Goal: Information Seeking & Learning: Compare options

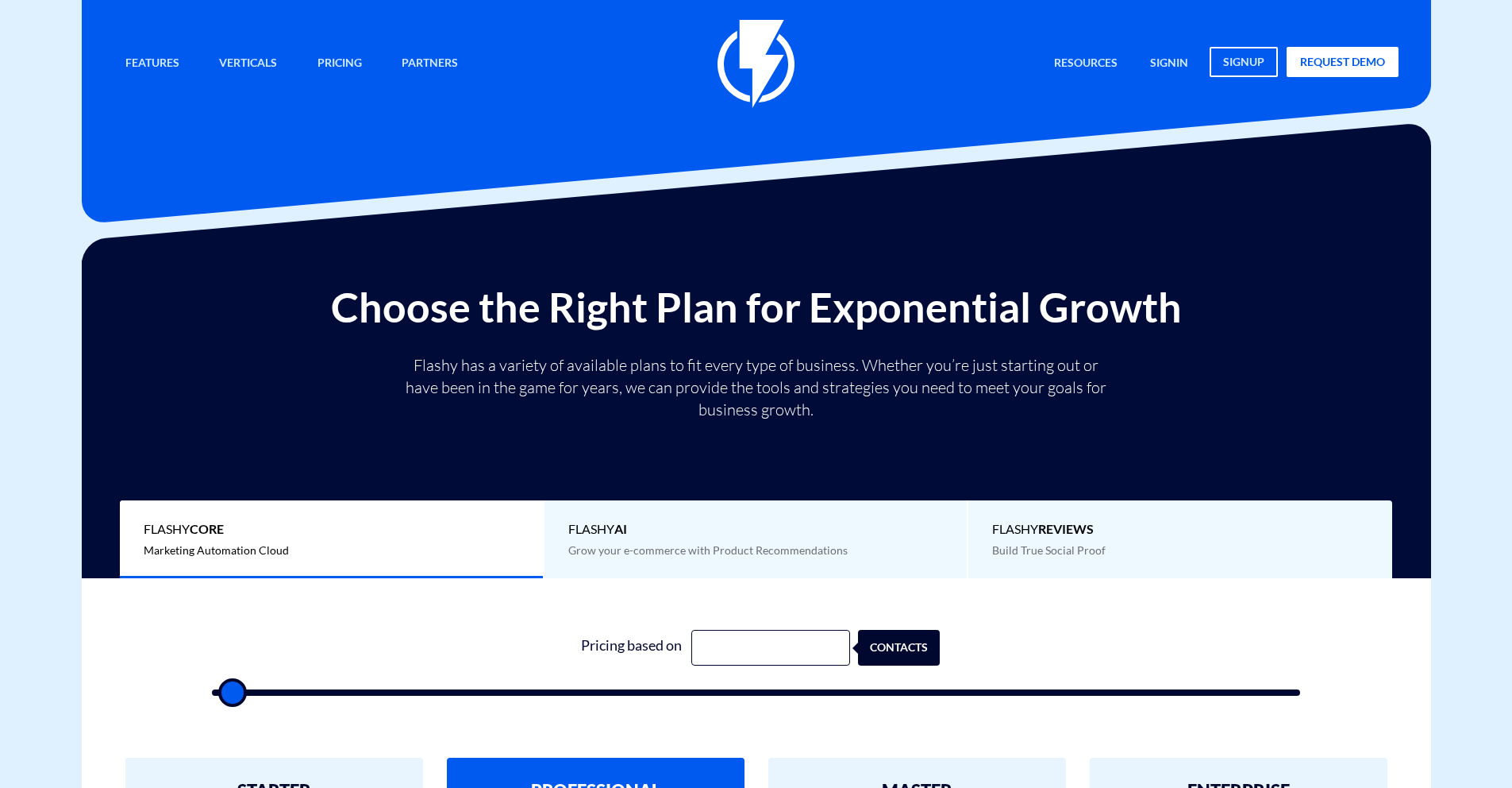
type input "500"
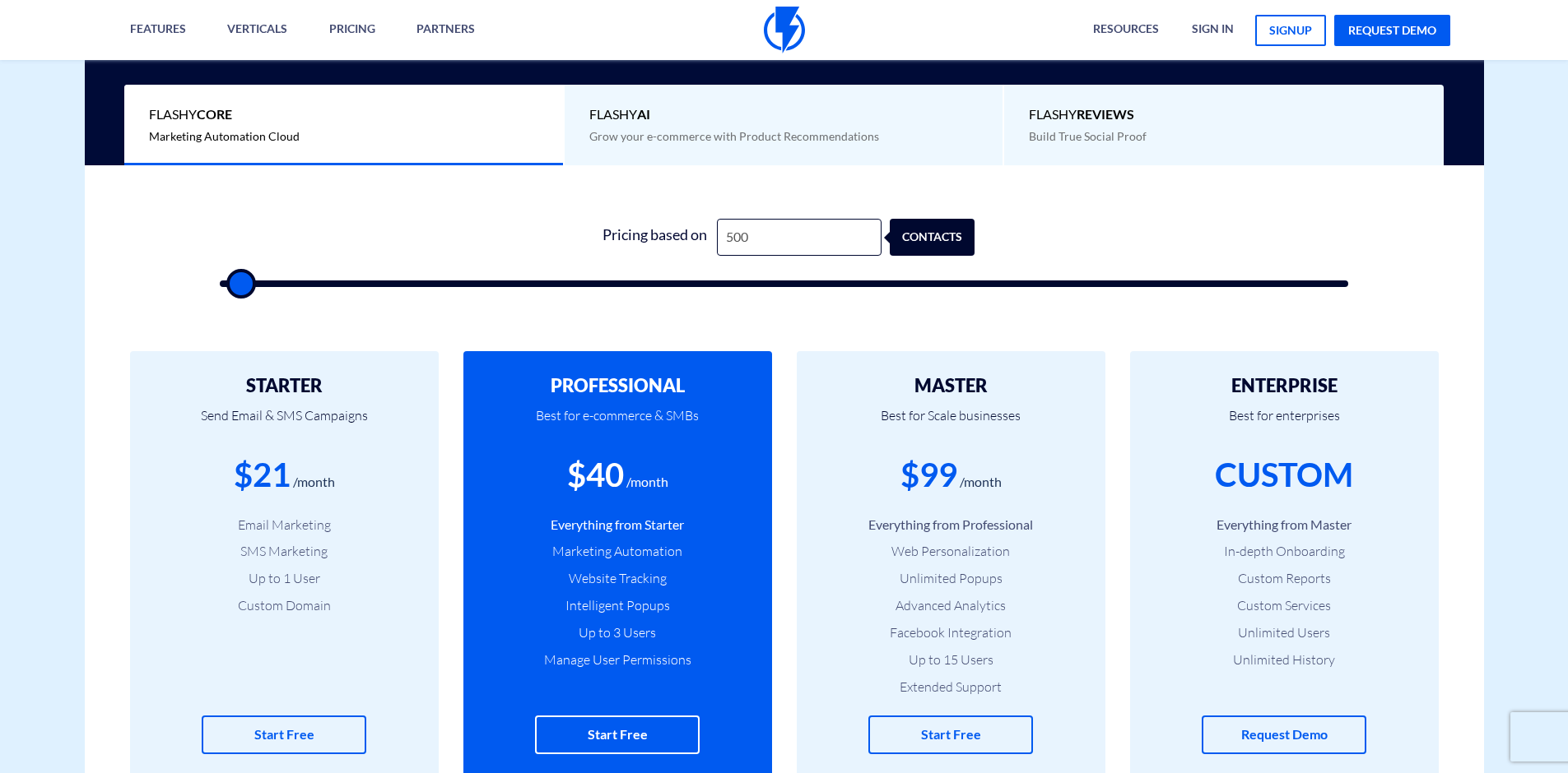
scroll to position [430, 0]
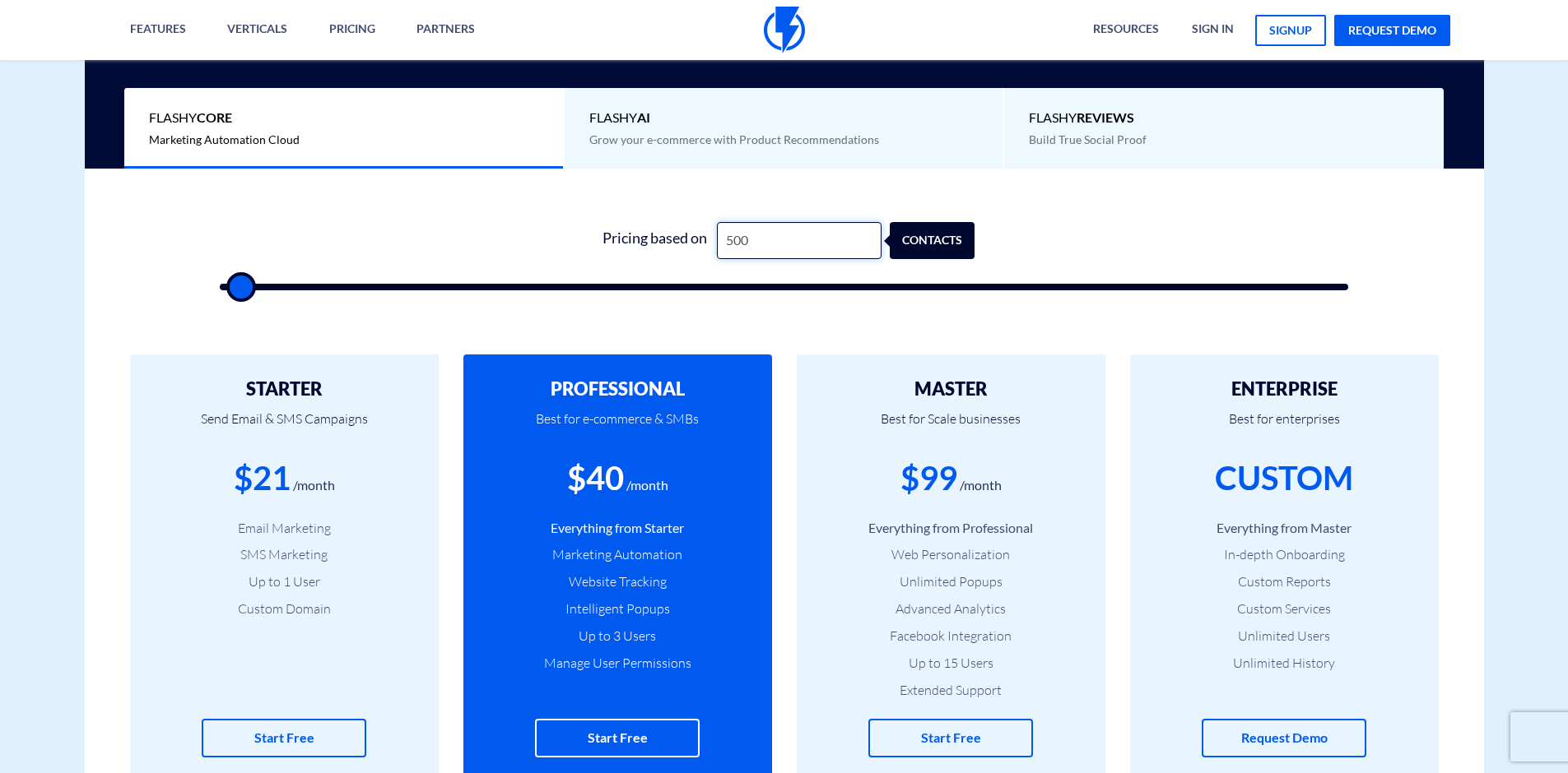
drag, startPoint x: 738, startPoint y: 246, endPoint x: 528, endPoint y: 250, distance: 210.0
click at [528, 250] on form "1 Pricing based on 500 contacts" at bounding box center [784, 256] width 1129 height 69
type input "50"
type input "500"
type input "5"
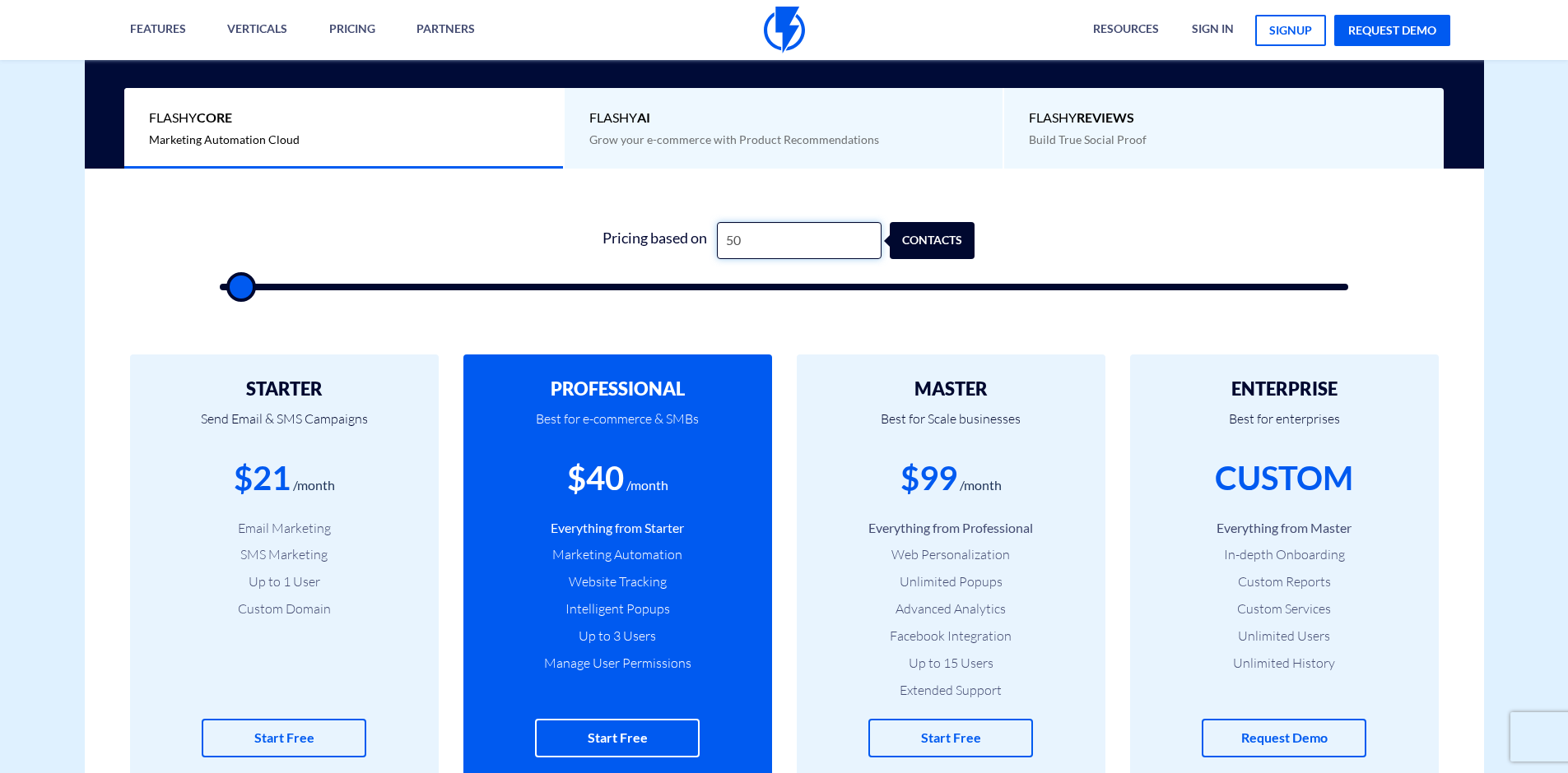
type input "500"
type input "1"
type input "500"
type input "10"
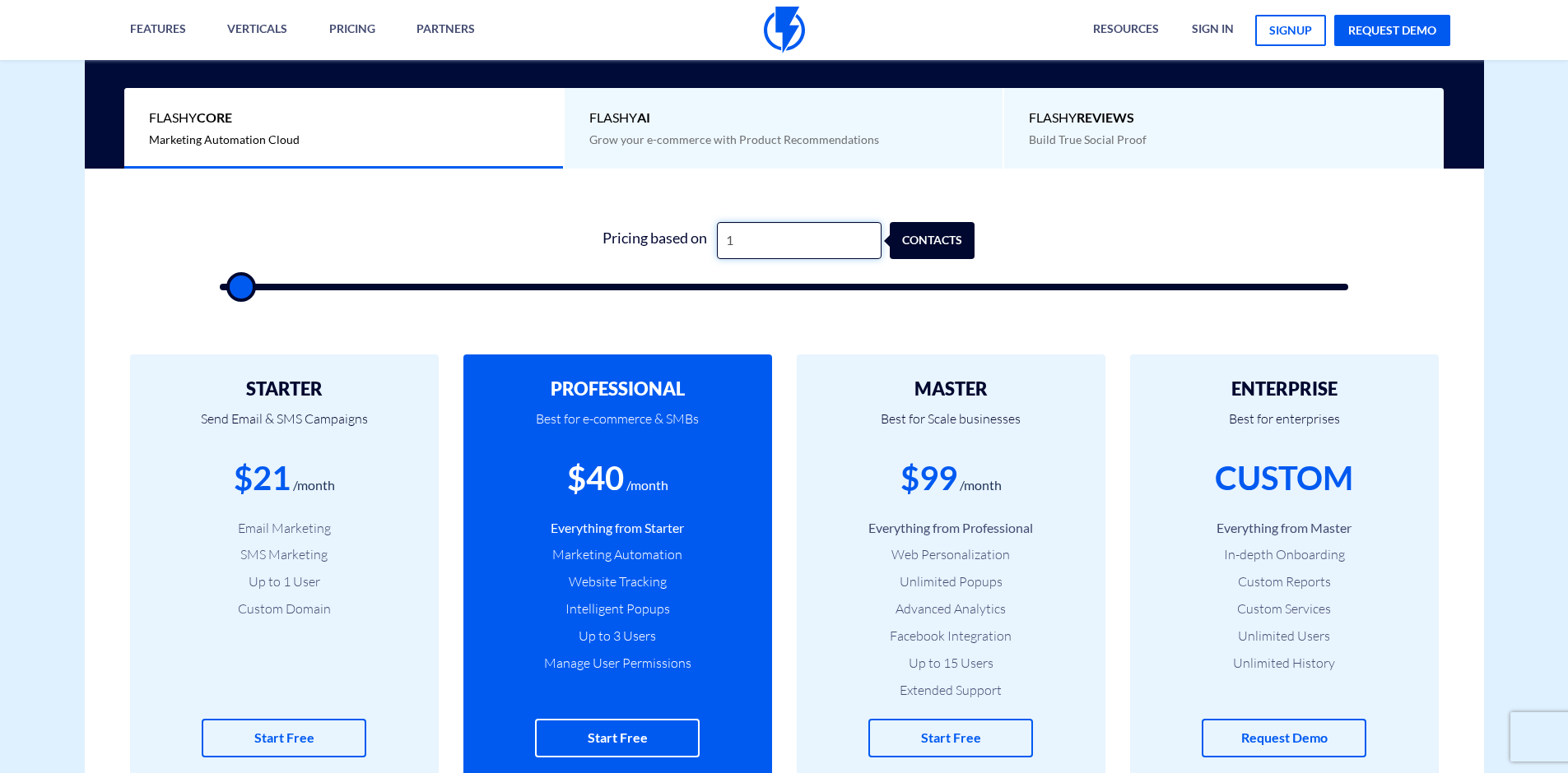
type input "500"
type input "100"
type input "500"
type input "1,000"
type input "1000"
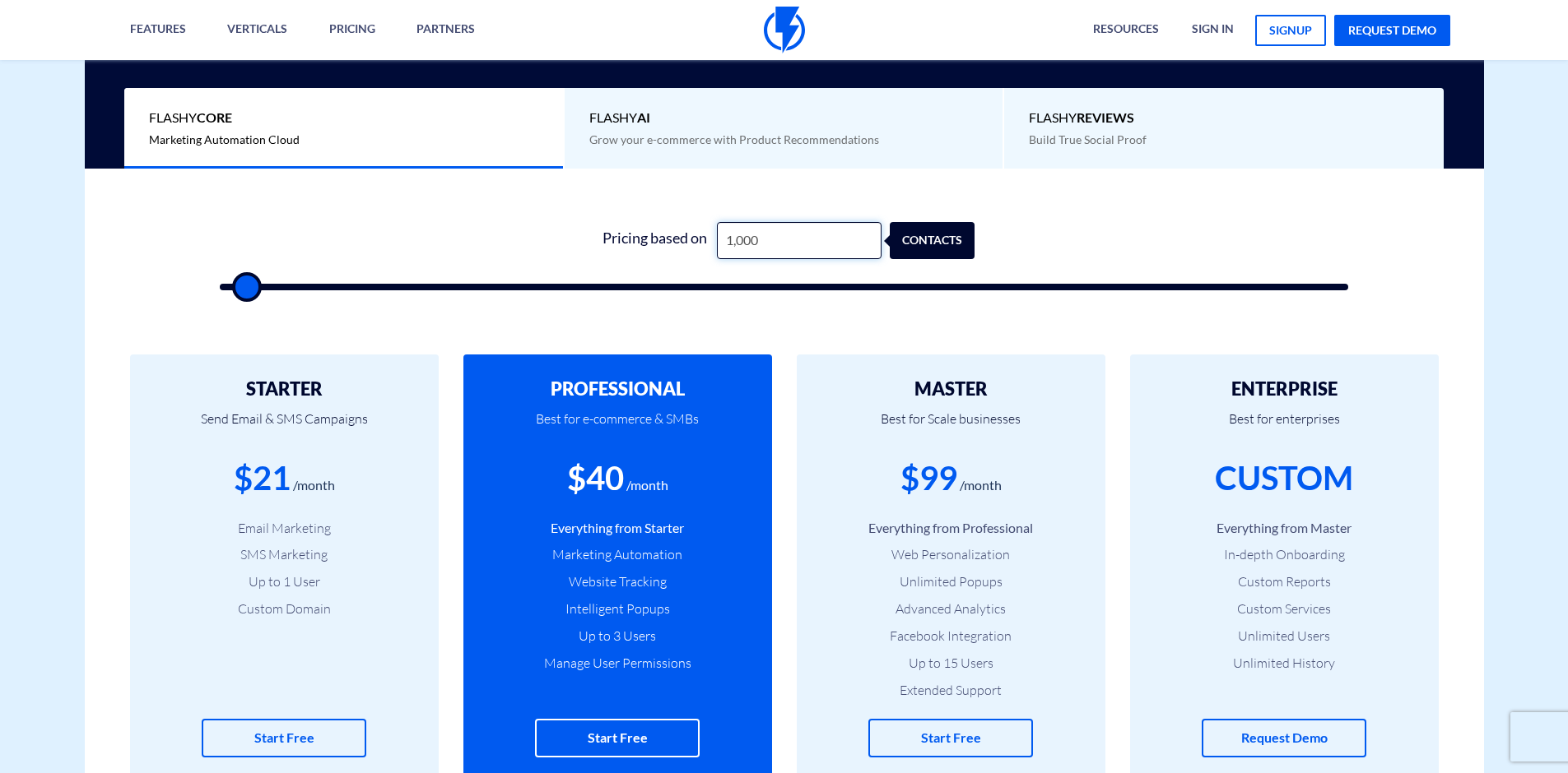
type input "10,000"
type input "10000"
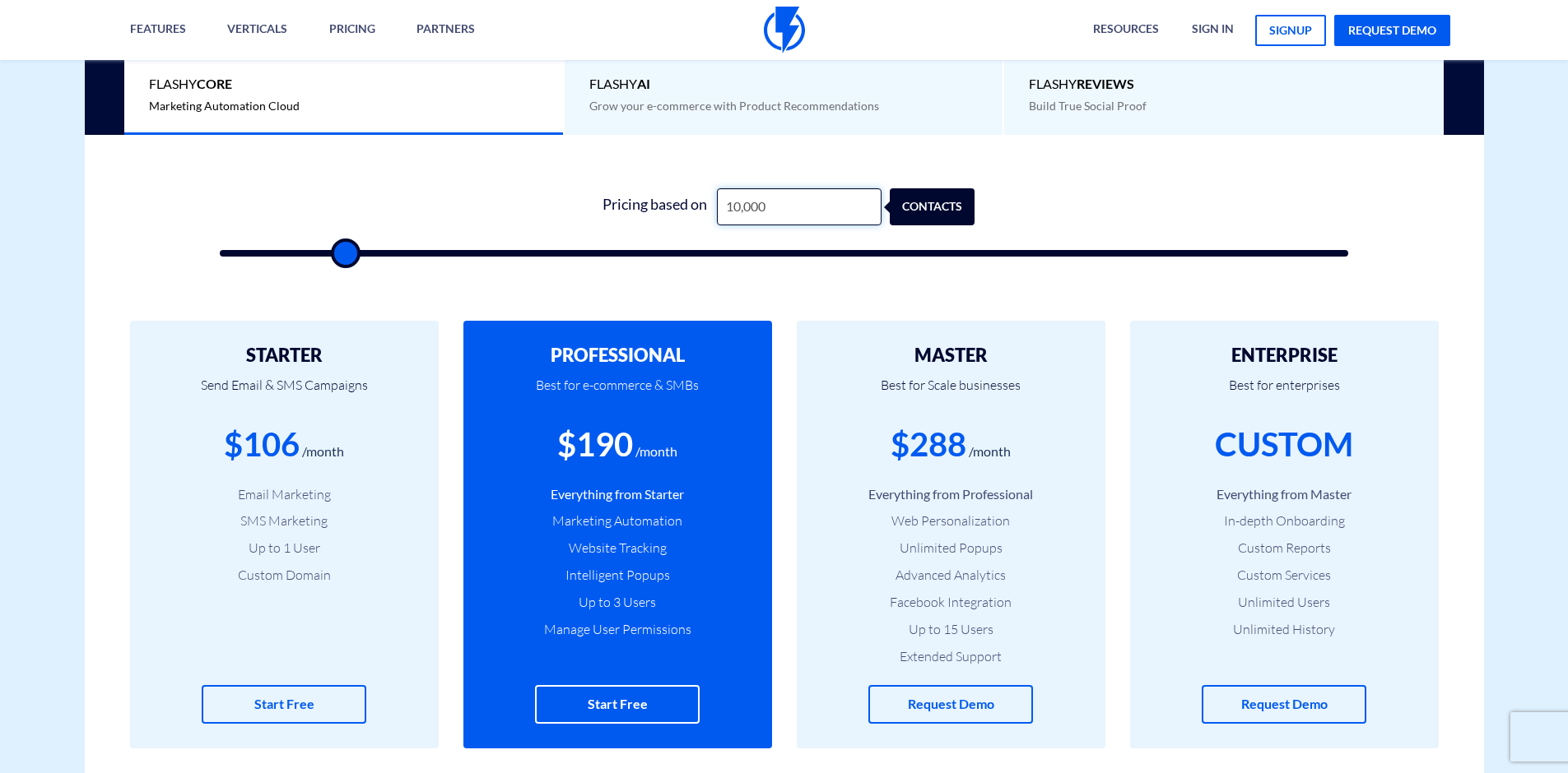
scroll to position [465, 0]
type input "10,000"
drag, startPoint x: 989, startPoint y: 349, endPoint x: 942, endPoint y: 357, distance: 47.7
click at [942, 357] on h2 "MASTER" at bounding box center [951, 354] width 259 height 20
drag, startPoint x: 991, startPoint y: 349, endPoint x: 982, endPoint y: 348, distance: 9.1
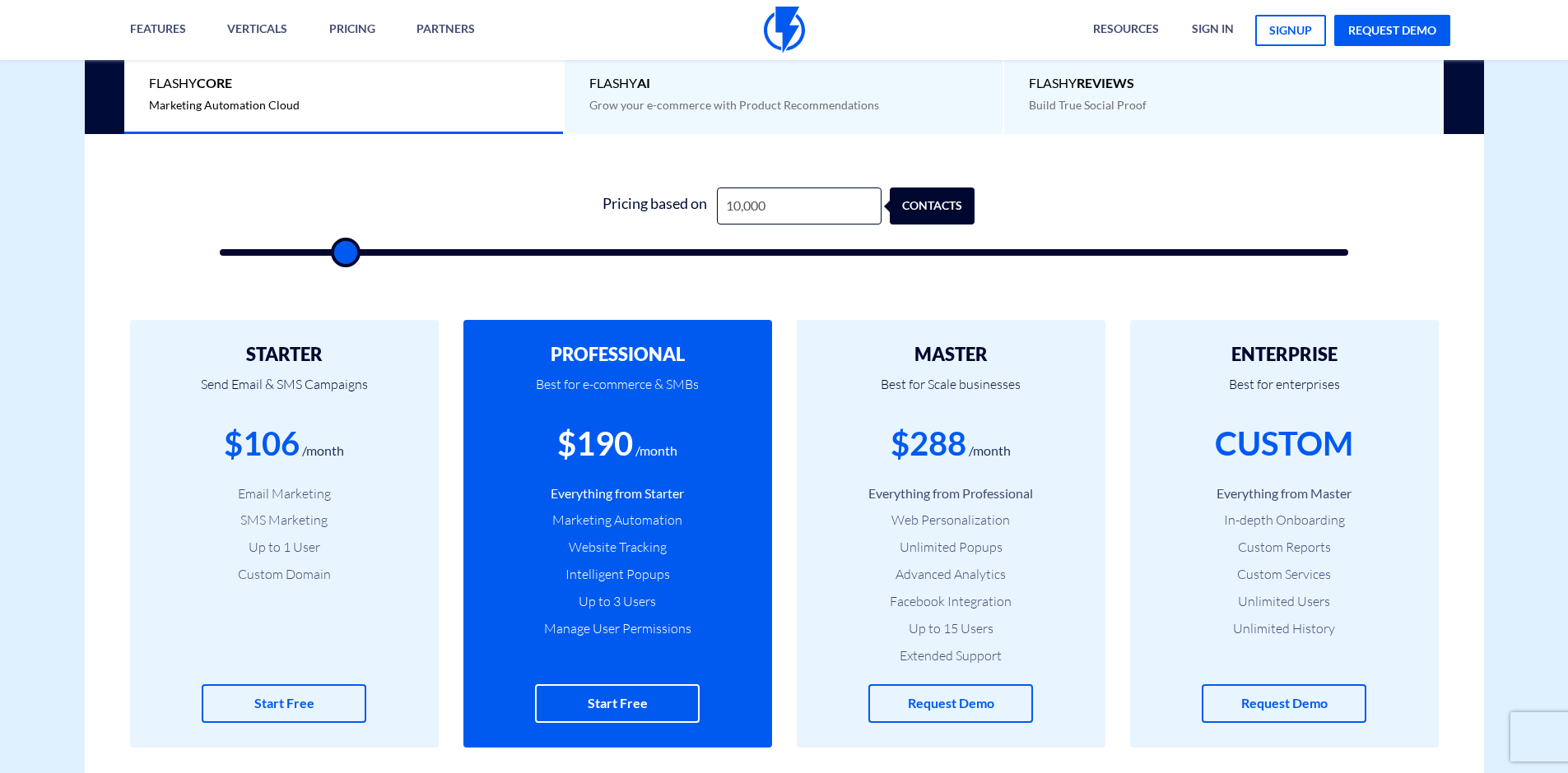
click at [982, 348] on h2 "MASTER" at bounding box center [951, 354] width 259 height 20
drag, startPoint x: 991, startPoint y: 349, endPoint x: 901, endPoint y: 351, distance: 90.0
click at [896, 352] on h2 "MASTER" at bounding box center [951, 354] width 259 height 20
click at [922, 348] on h2 "MASTER" at bounding box center [951, 354] width 259 height 20
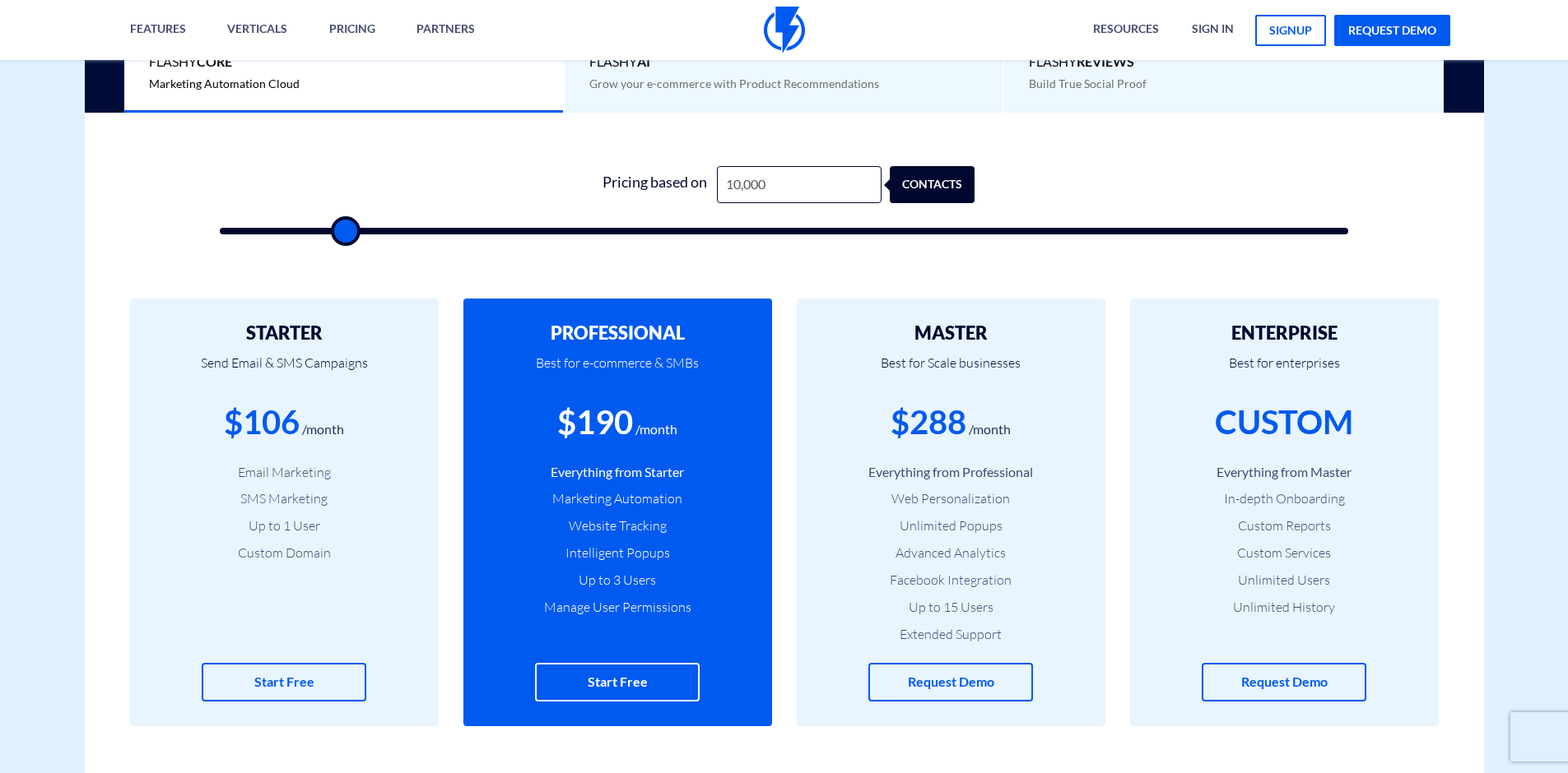
scroll to position [489, 0]
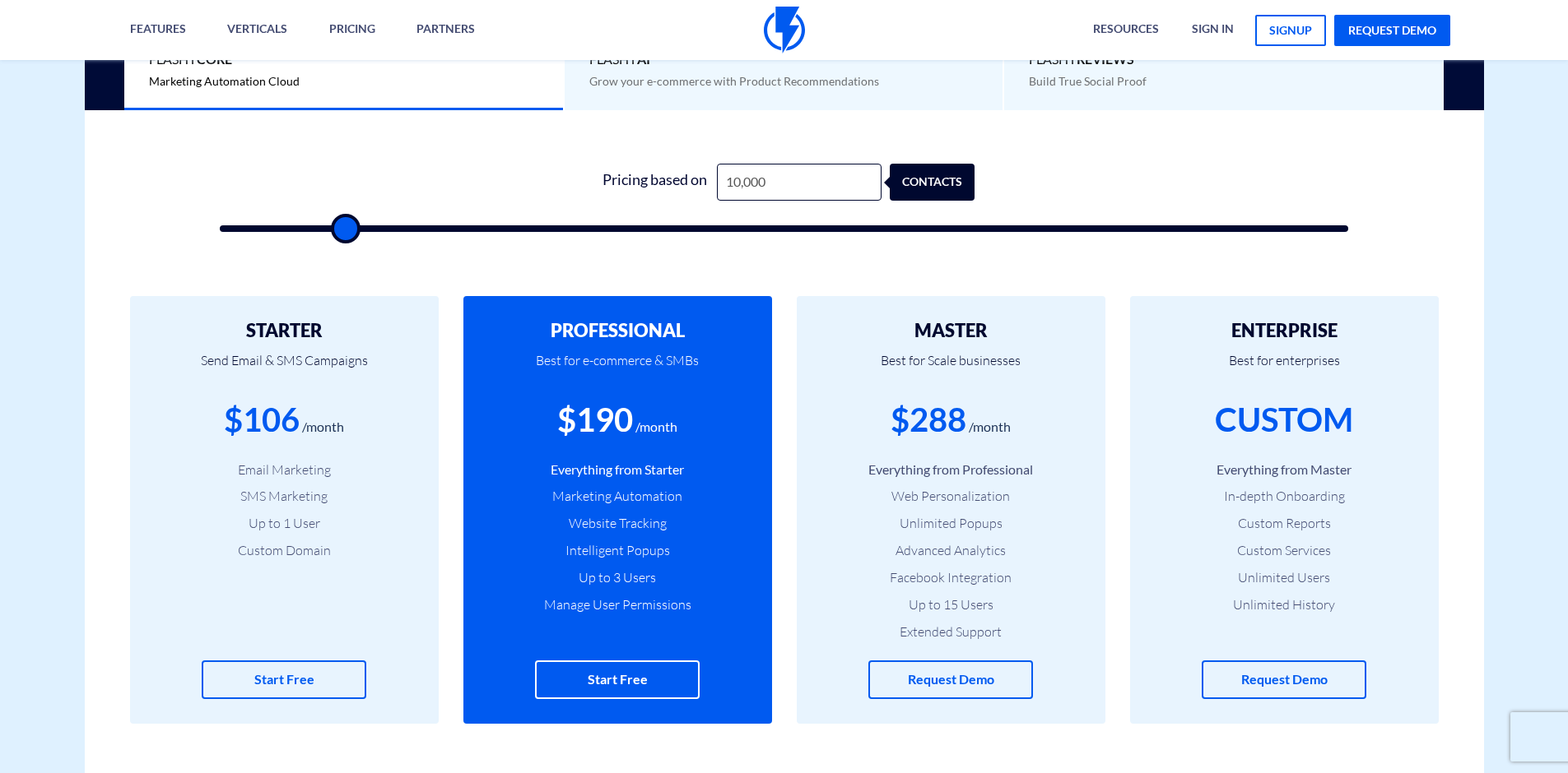
drag, startPoint x: 987, startPoint y: 321, endPoint x: 917, endPoint y: 327, distance: 70.3
click at [917, 327] on div "MASTER Best for Scale businesses $288 /month Everything from Professional Web P…" at bounding box center [951, 510] width 309 height 428
click at [976, 331] on h2 "MASTER" at bounding box center [951, 330] width 259 height 20
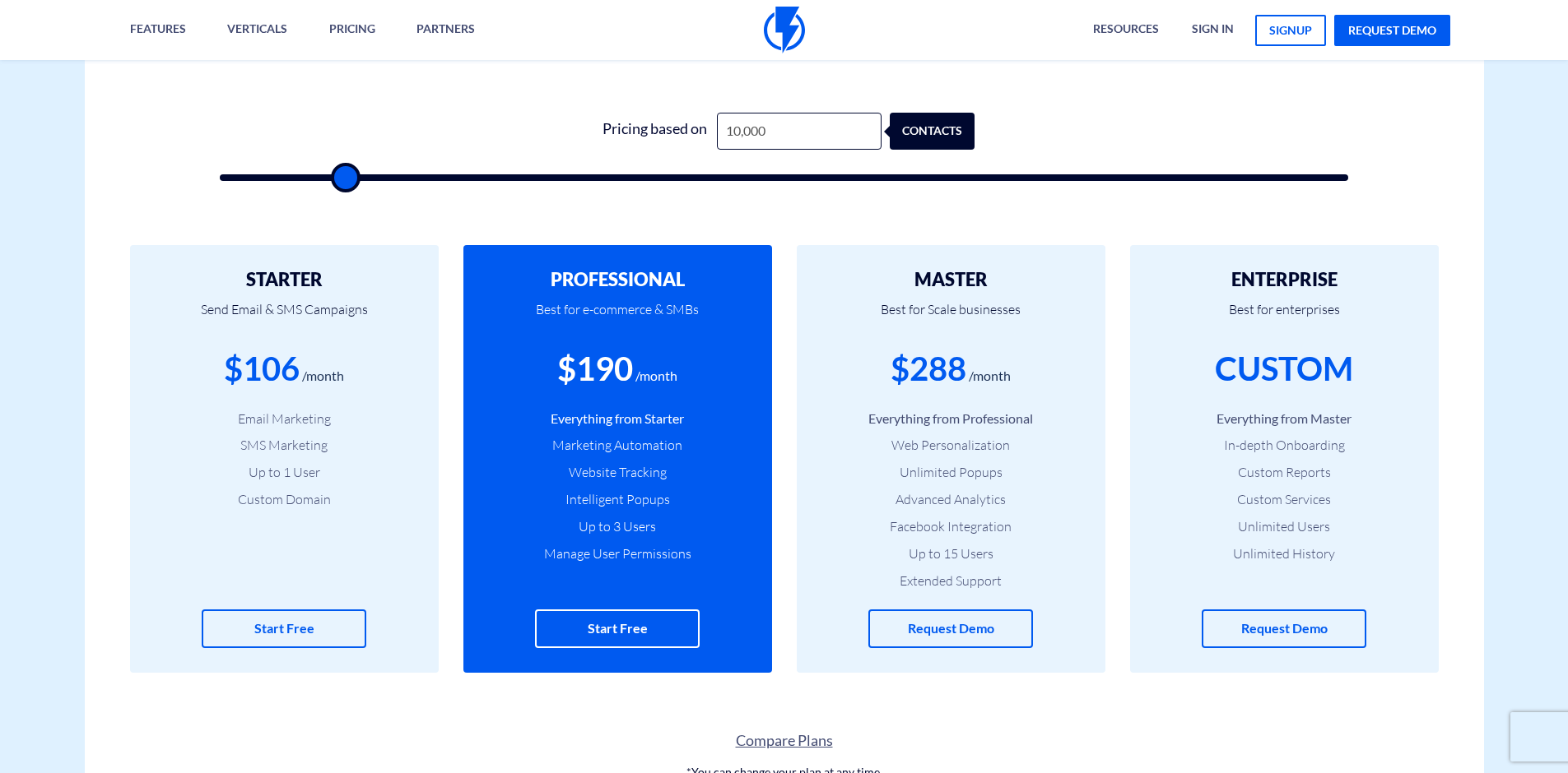
scroll to position [545, 0]
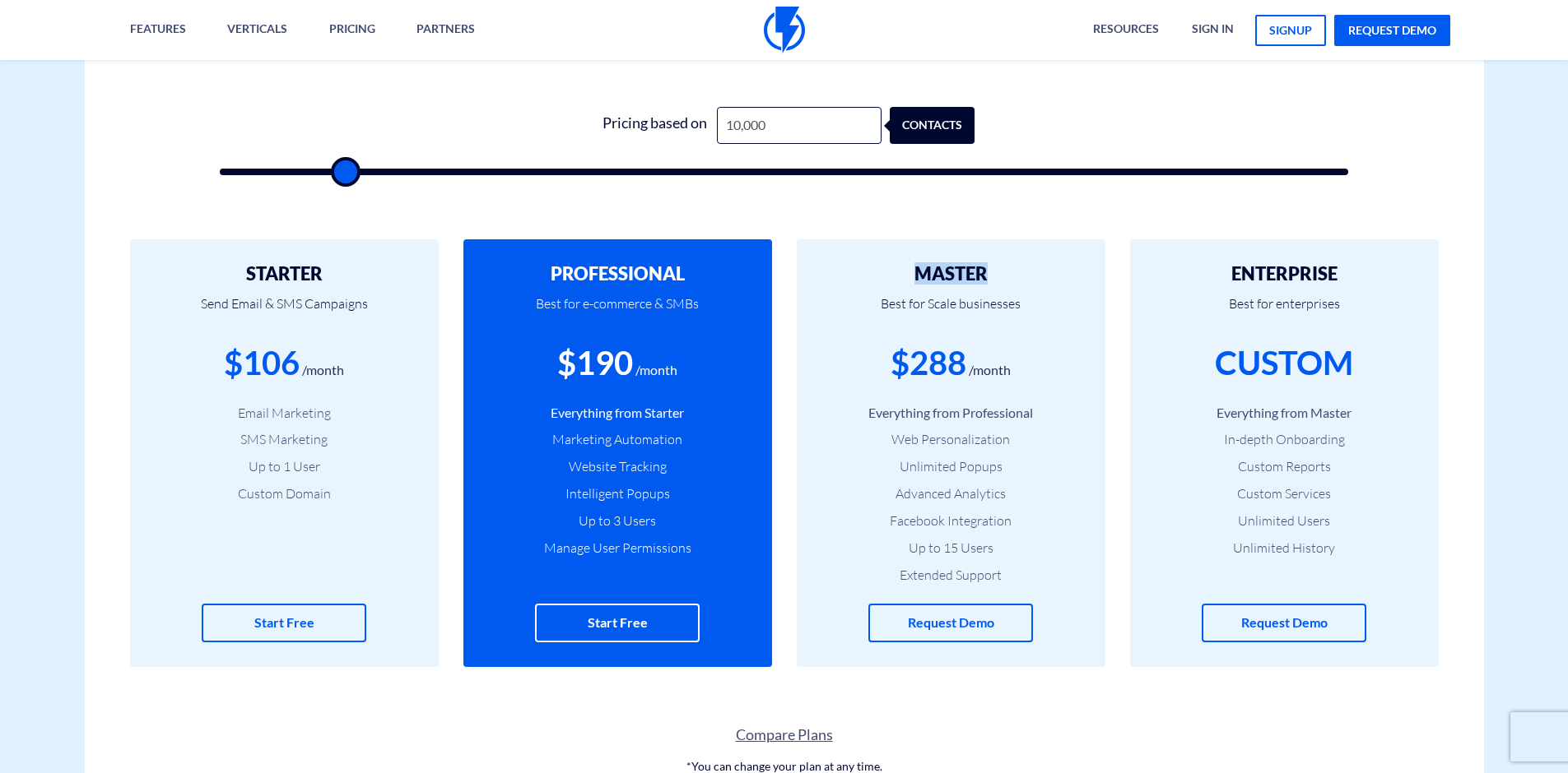
drag, startPoint x: 962, startPoint y: 278, endPoint x: 915, endPoint y: 281, distance: 47.1
click at [915, 281] on h2 "MASTER" at bounding box center [951, 273] width 259 height 20
click at [915, 280] on h2 "MASTER" at bounding box center [951, 273] width 259 height 20
drag, startPoint x: 889, startPoint y: 280, endPoint x: 977, endPoint y: 276, distance: 88.1
click at [977, 276] on h2 "MASTER" at bounding box center [951, 273] width 259 height 20
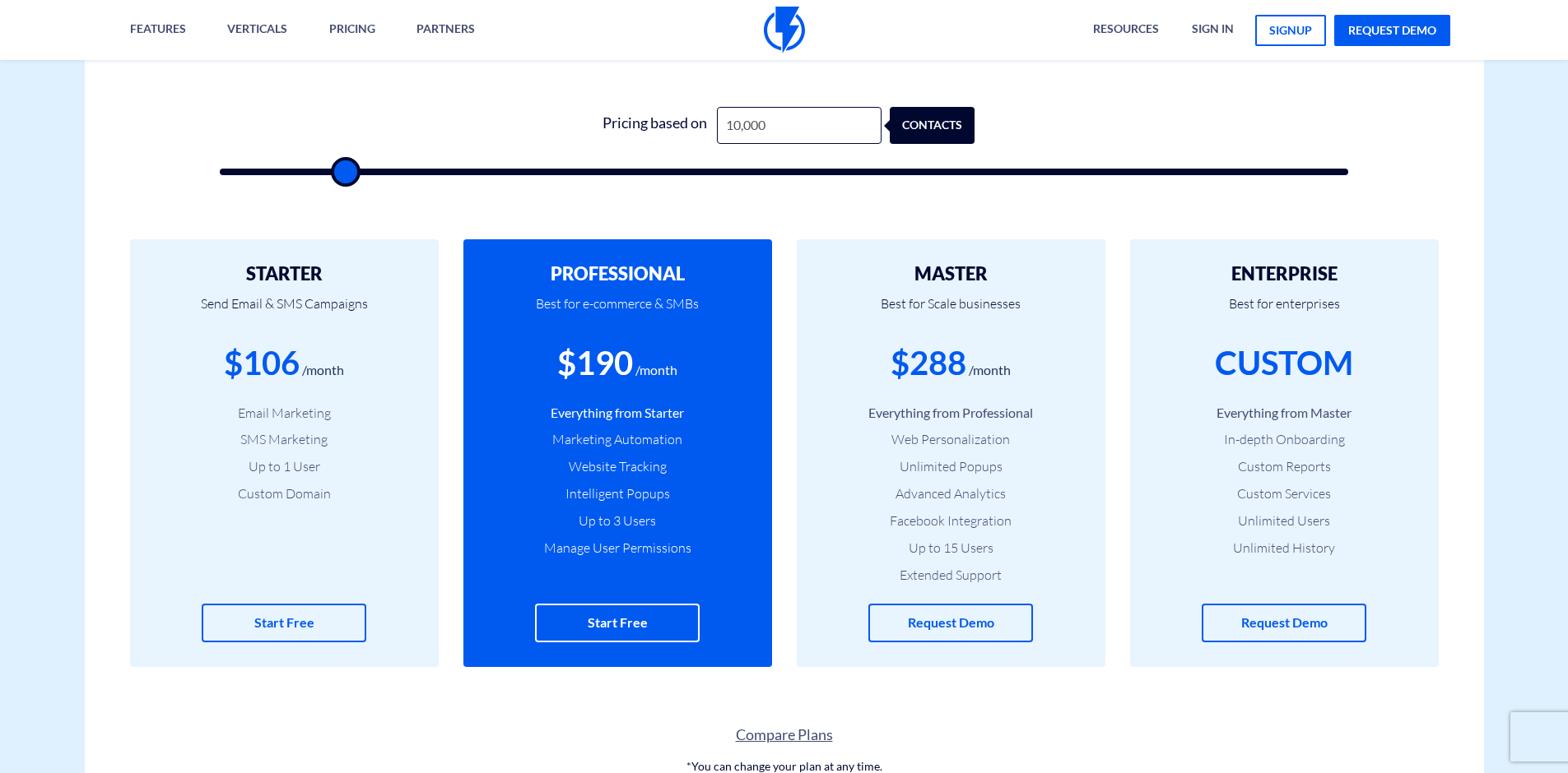
click at [994, 273] on h2 "MASTER" at bounding box center [951, 273] width 259 height 20
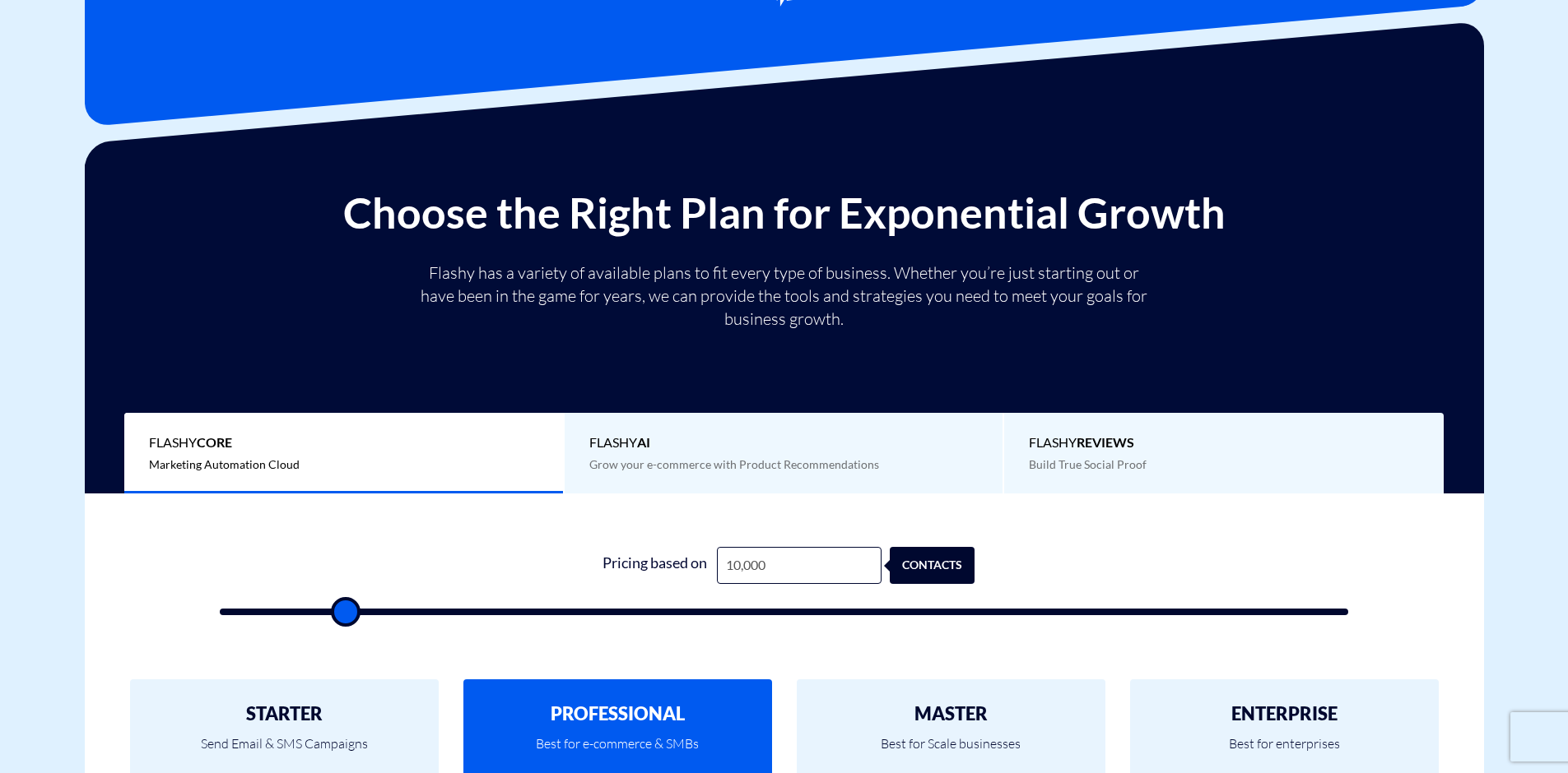
scroll to position [140, 0]
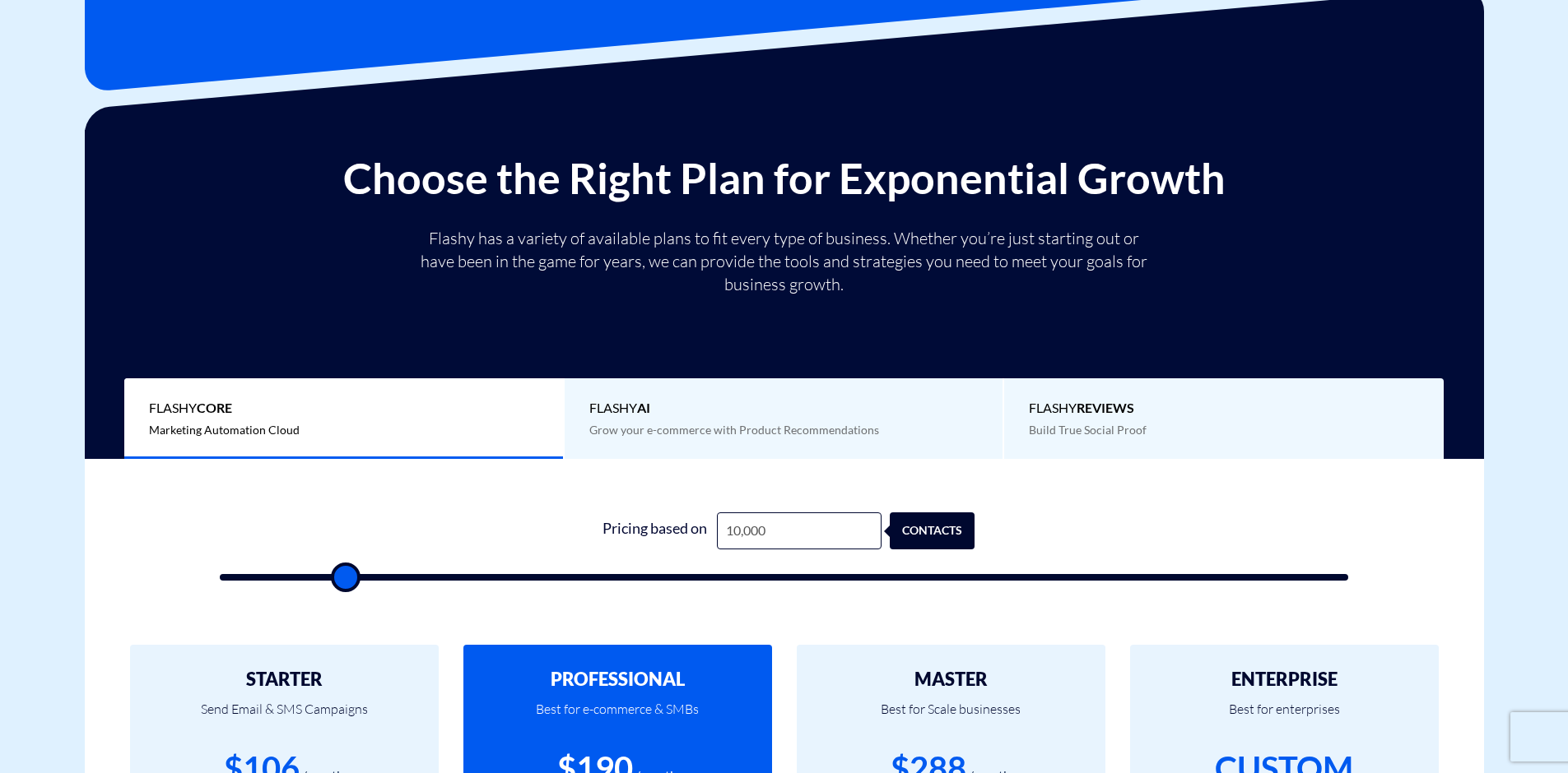
click at [740, 413] on span "Flashy AI" at bounding box center [784, 409] width 389 height 19
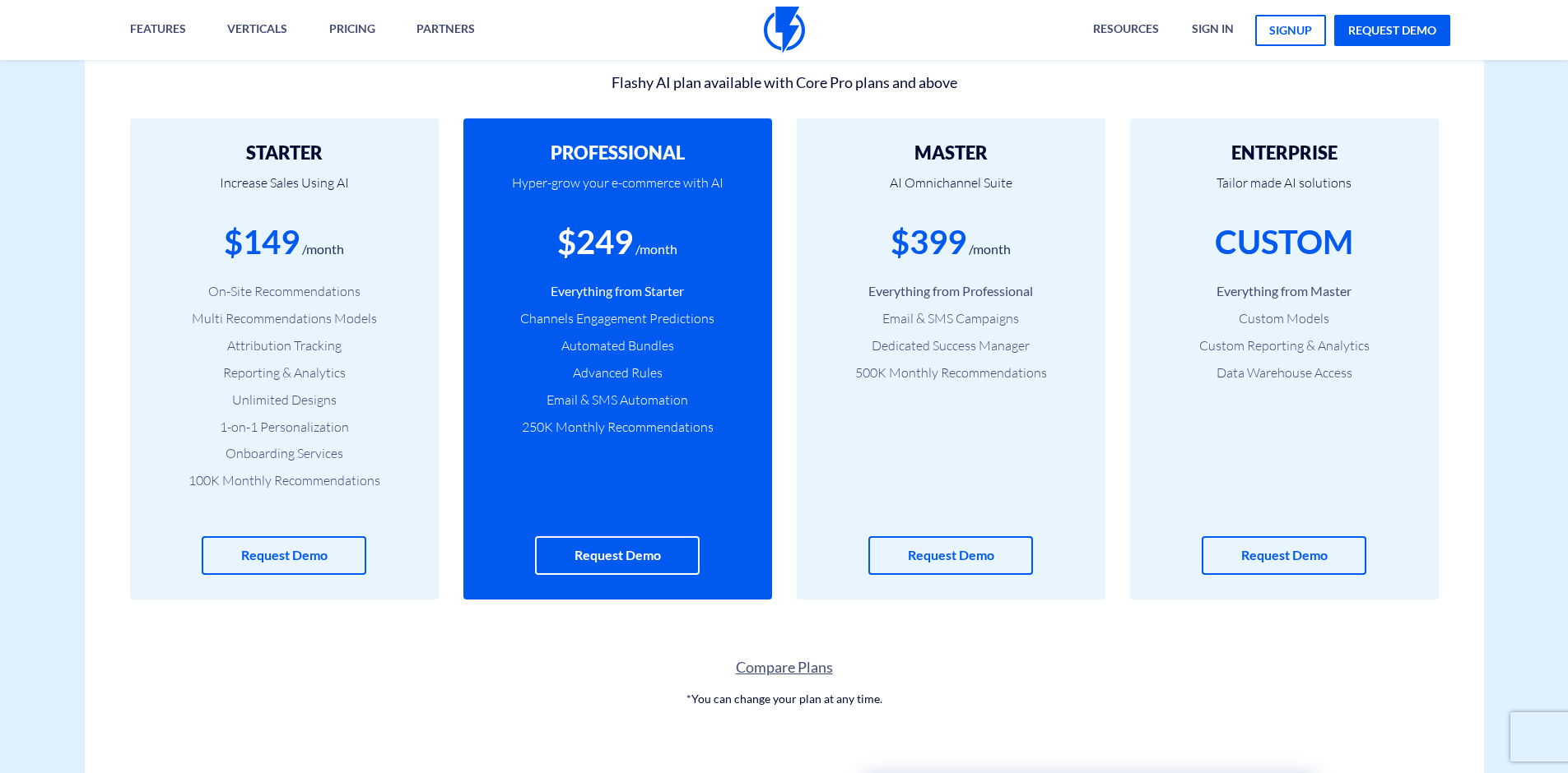
scroll to position [533, 0]
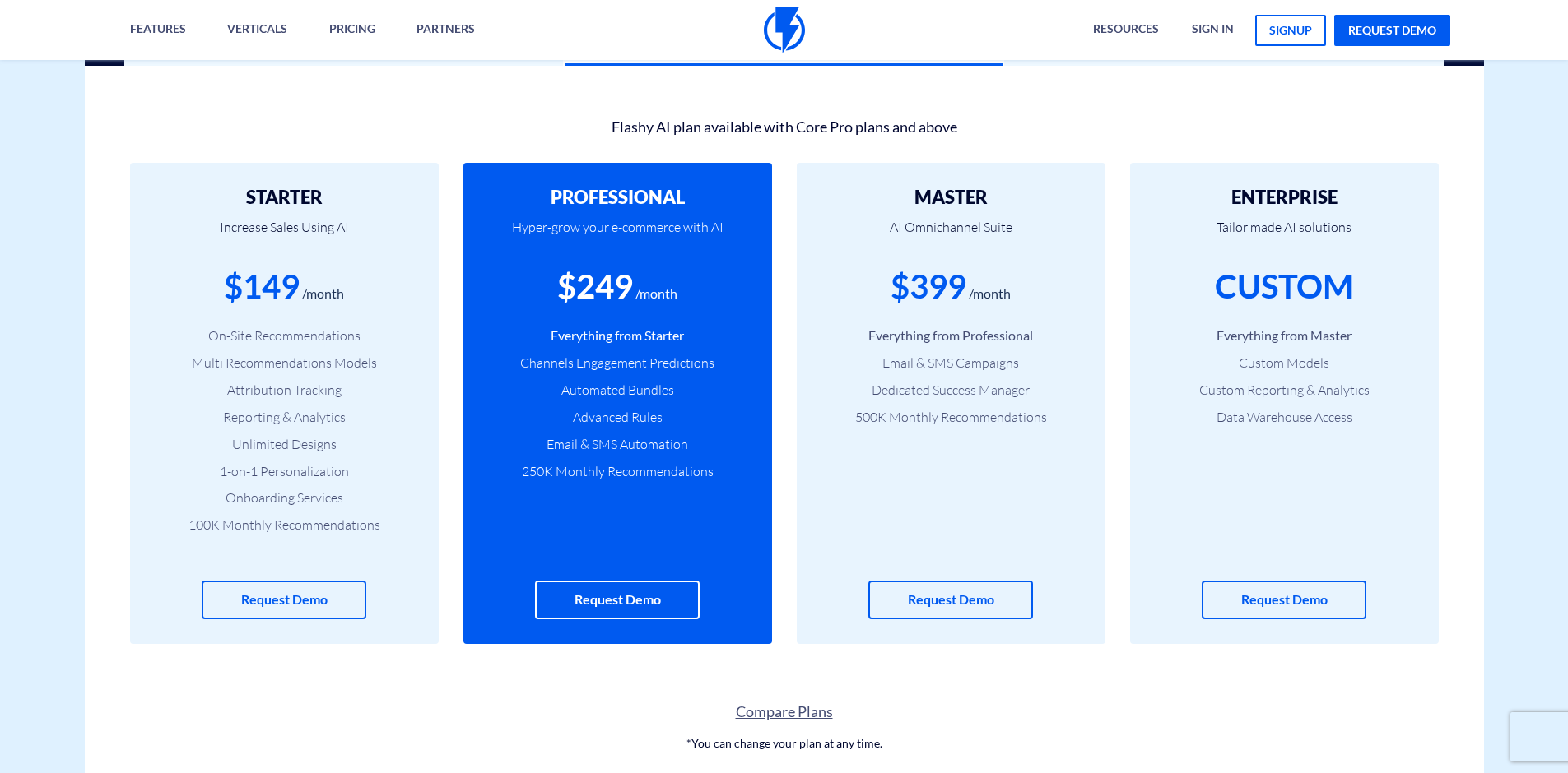
drag, startPoint x: 1571, startPoint y: 185, endPoint x: 1217, endPoint y: 177, distance: 354.1
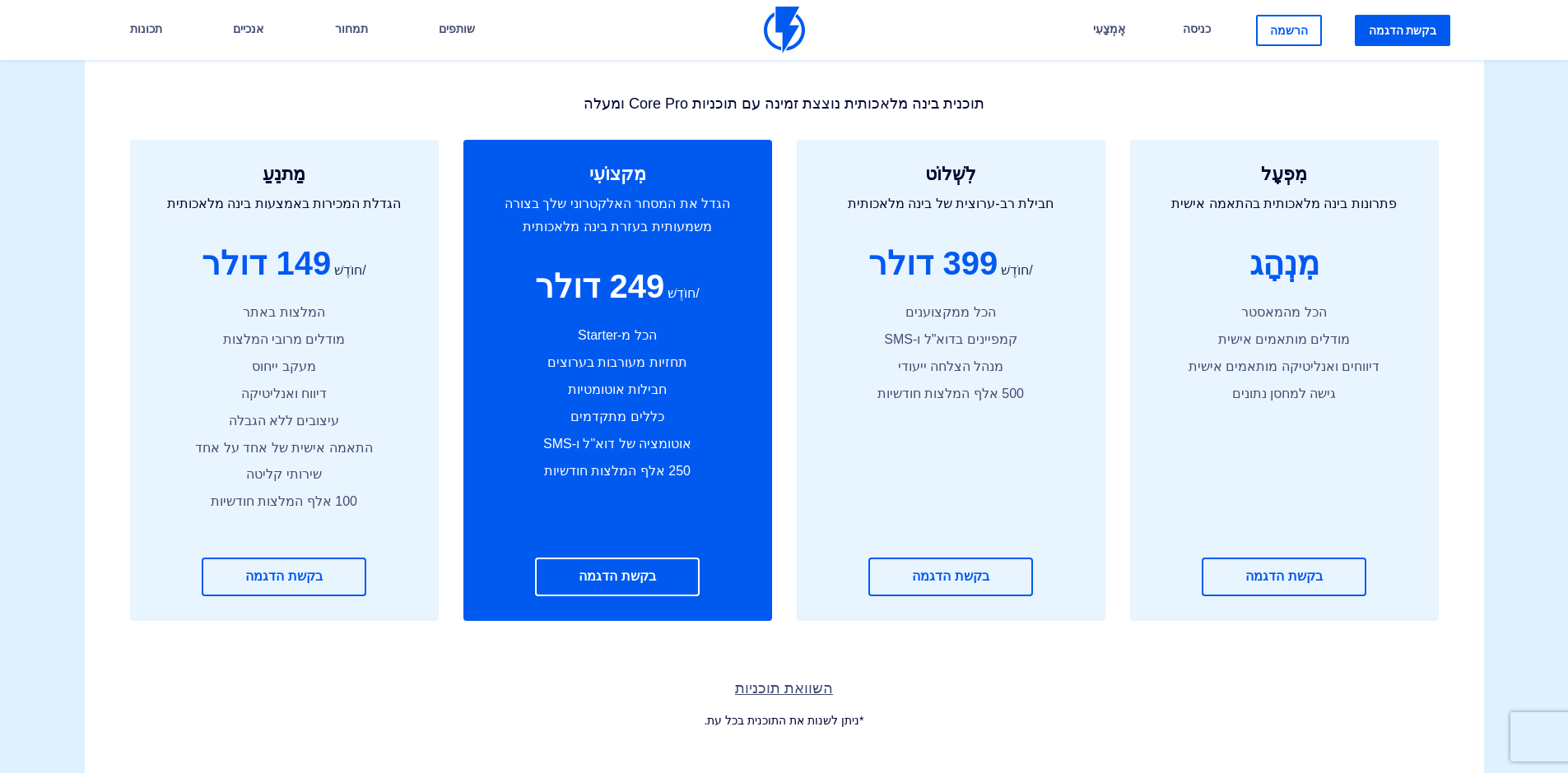
scroll to position [510, 0]
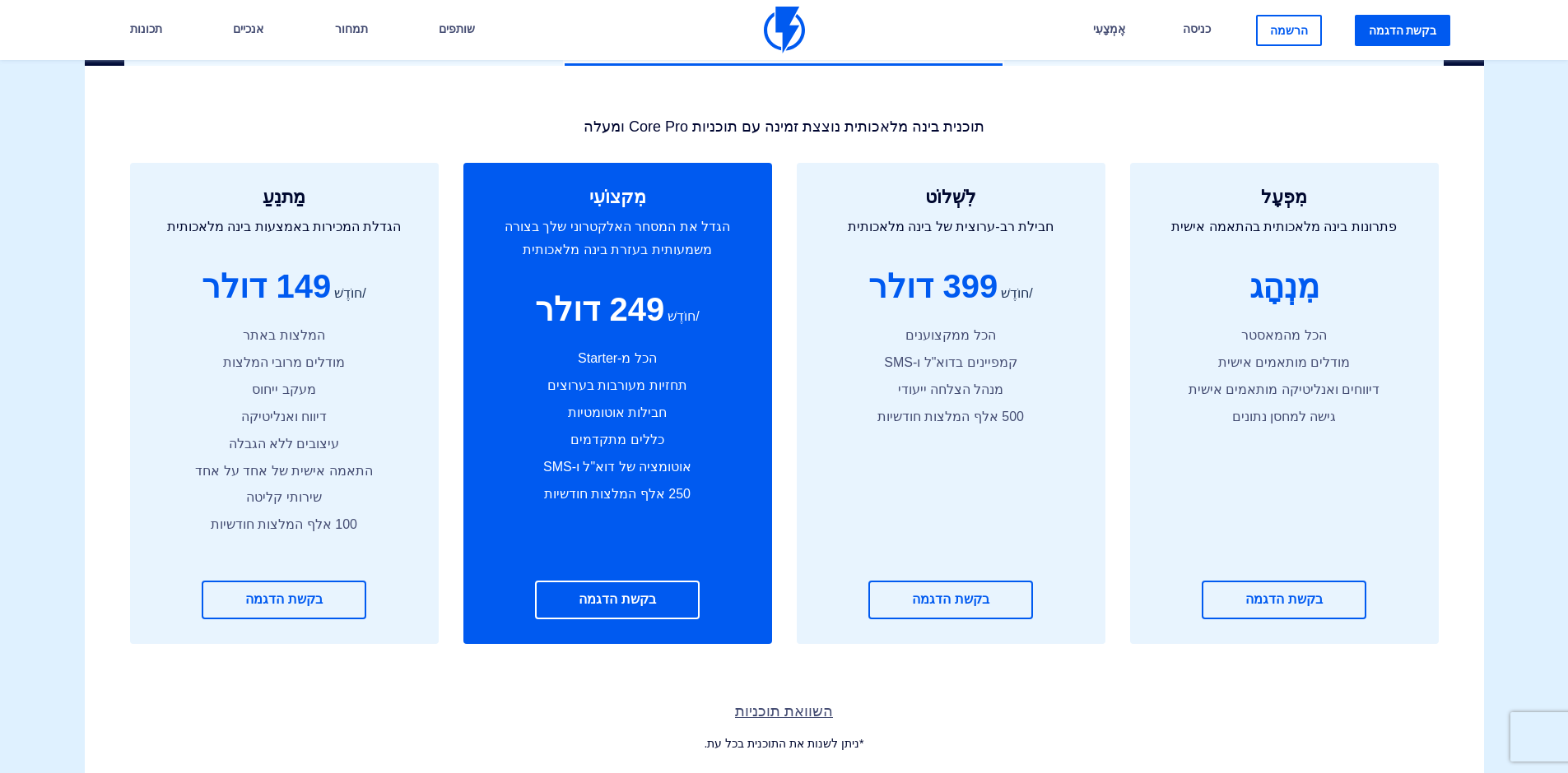
click at [1125, 191] on div "מִפְעָל פתרונות בינה מלאכותית בהתאמה אישית מִנְהָג הכל מהמאסטר מודלים מותאמים א…" at bounding box center [1285, 403] width 334 height 481
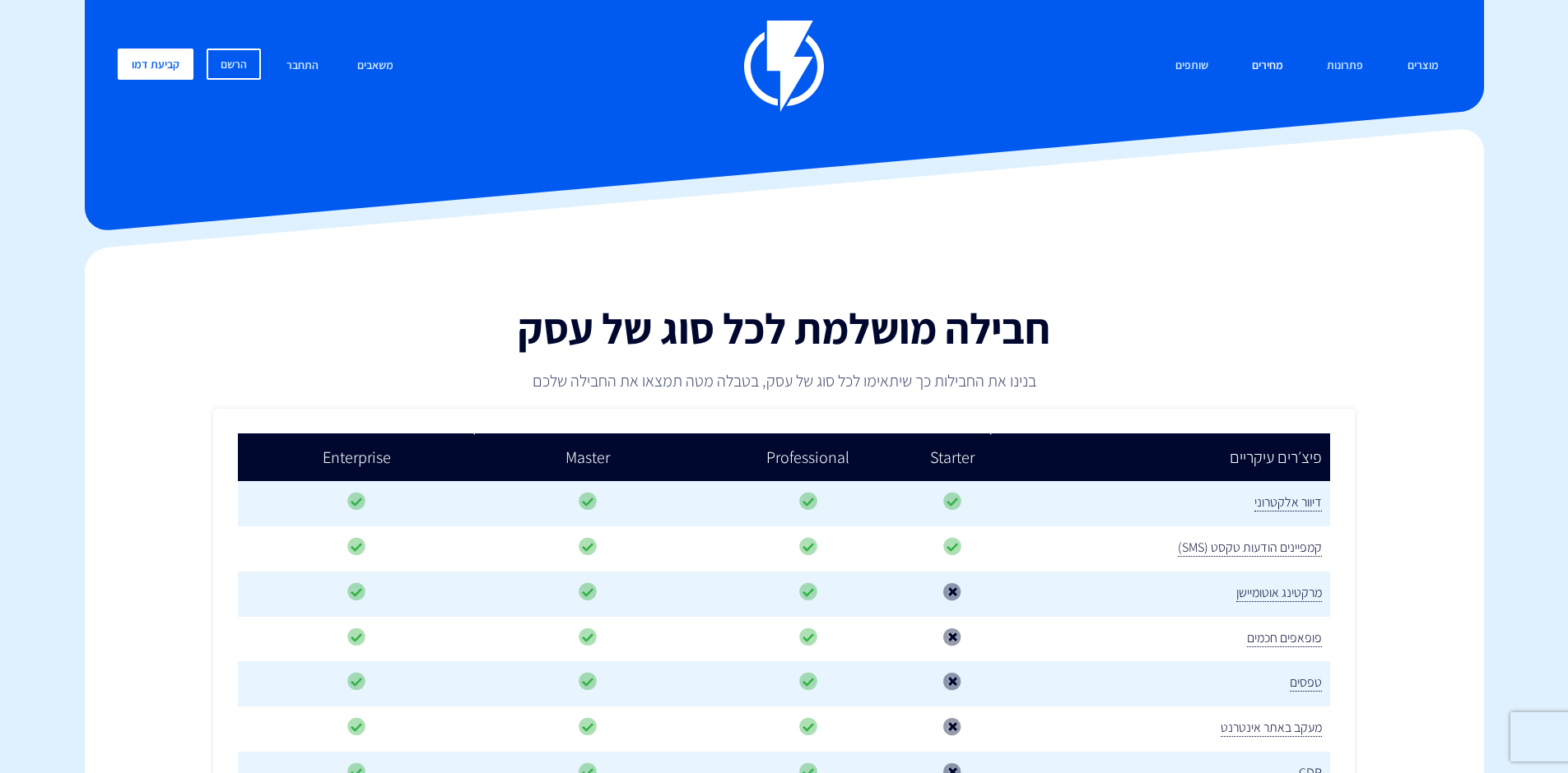
click at [1242, 65] on link "מחירים" at bounding box center [1268, 66] width 56 height 35
